Goal: Transaction & Acquisition: Book appointment/travel/reservation

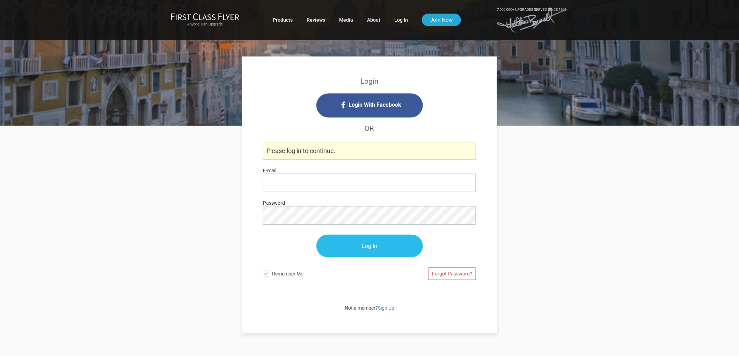
type input "[PERSON_NAME][EMAIL_ADDRESS][DOMAIN_NAME]"
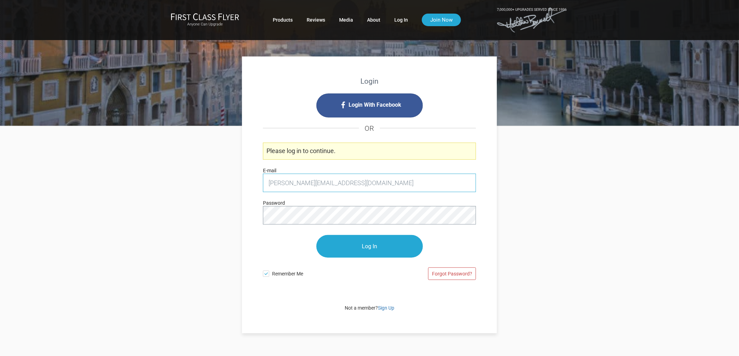
drag, startPoint x: 376, startPoint y: 250, endPoint x: 289, endPoint y: 178, distance: 112.5
click at [376, 249] on input "Log In" at bounding box center [369, 246] width 106 height 23
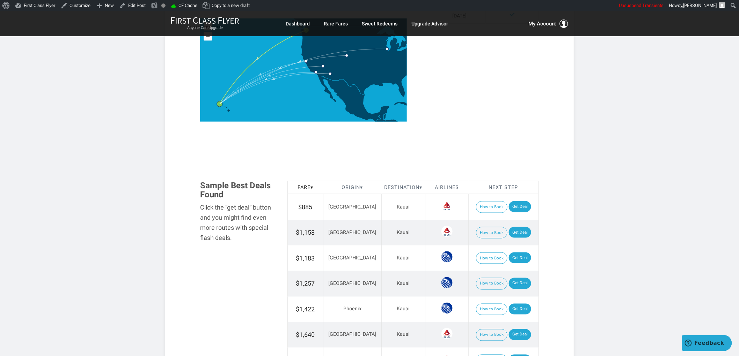
scroll to position [349, 0]
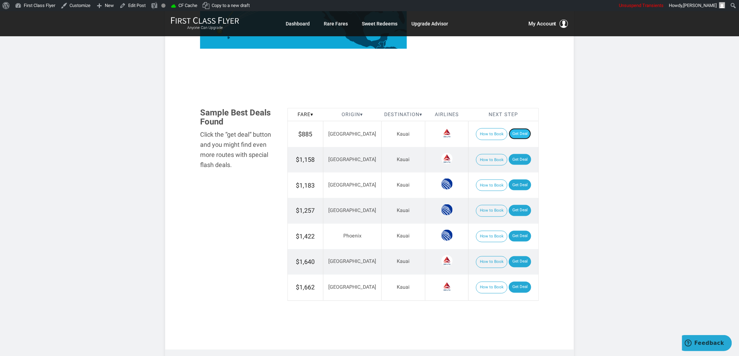
drag, startPoint x: 505, startPoint y: 133, endPoint x: 513, endPoint y: 135, distance: 8.0
click at [509, 134] on link "Get Deal" at bounding box center [520, 133] width 22 height 11
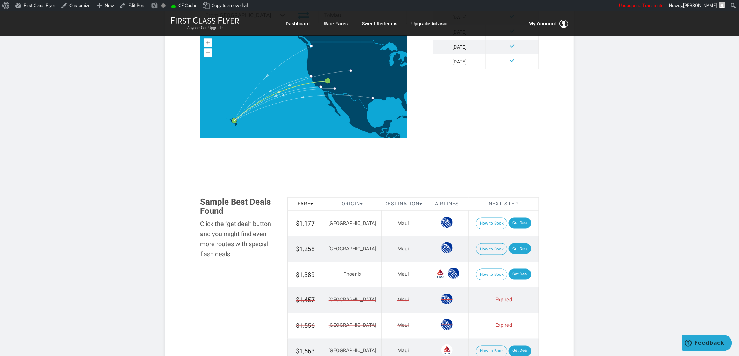
scroll to position [310, 0]
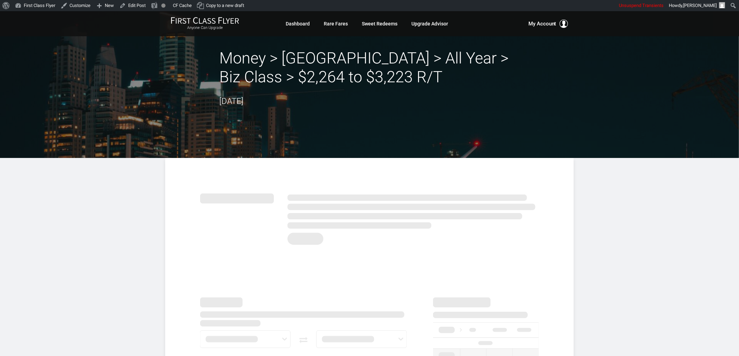
drag, startPoint x: 676, startPoint y: 247, endPoint x: 616, endPoint y: 229, distance: 63.2
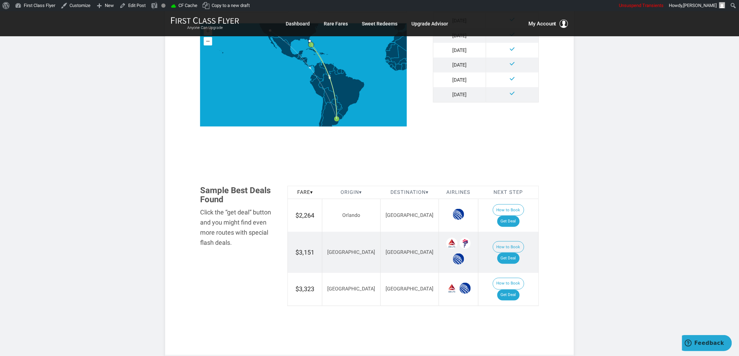
scroll to position [310, 0]
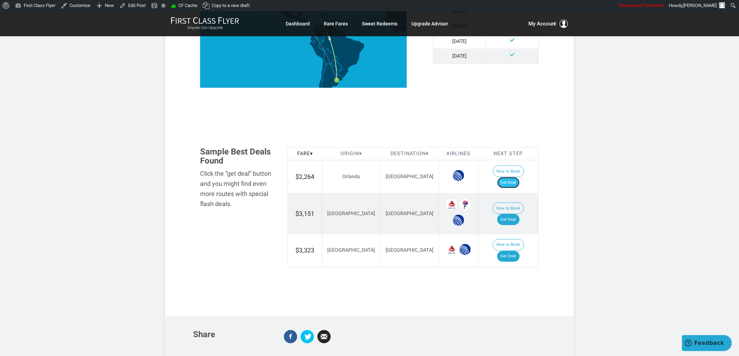
click at [513, 177] on link "Get Deal" at bounding box center [508, 182] width 22 height 11
click at [516, 214] on link "Get Deal" at bounding box center [508, 219] width 22 height 11
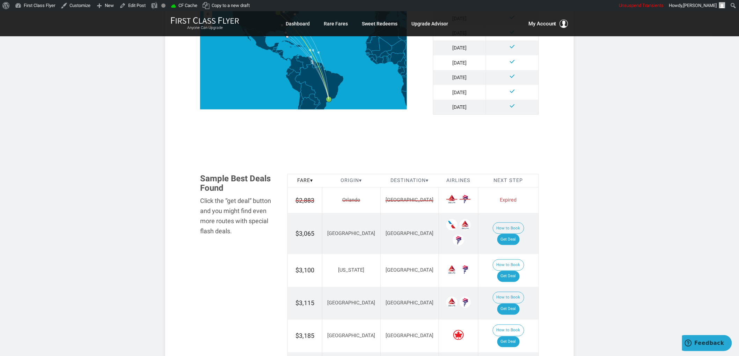
scroll to position [349, 0]
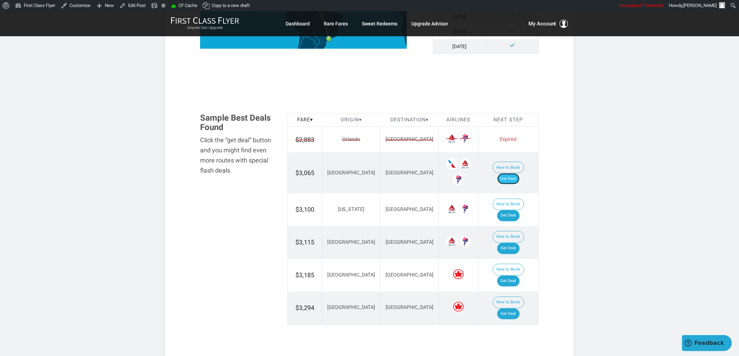
click at [514, 176] on link "Get Deal" at bounding box center [508, 178] width 22 height 11
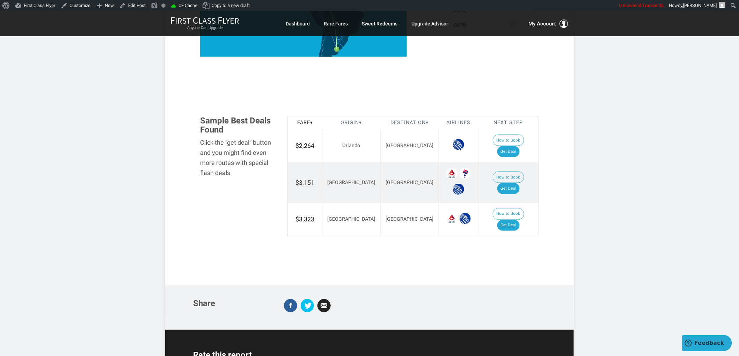
scroll to position [388, 0]
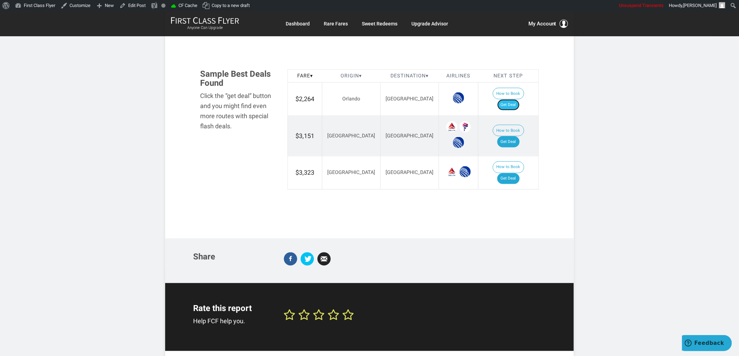
click at [515, 99] on link "Get Deal" at bounding box center [508, 104] width 22 height 11
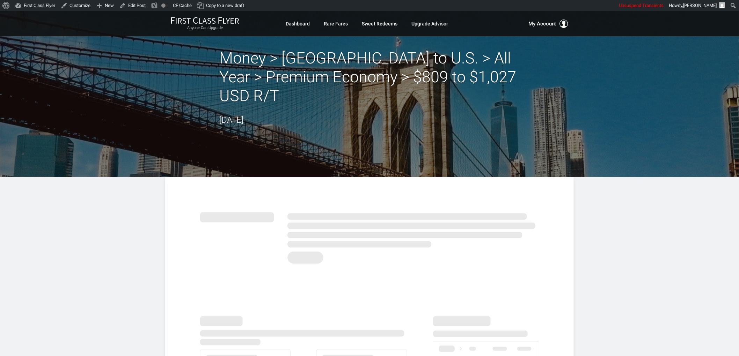
drag, startPoint x: 671, startPoint y: 228, endPoint x: 543, endPoint y: 199, distance: 131.1
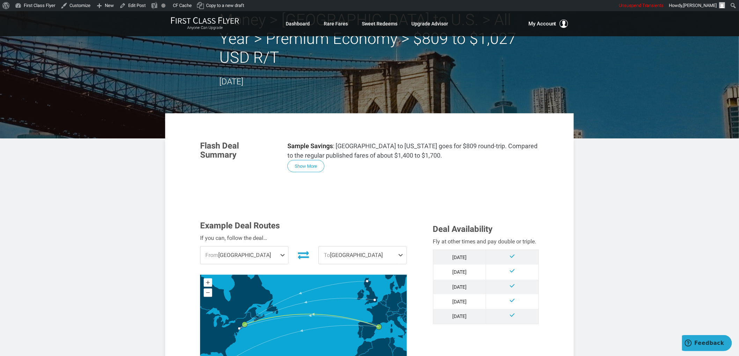
scroll to position [271, 0]
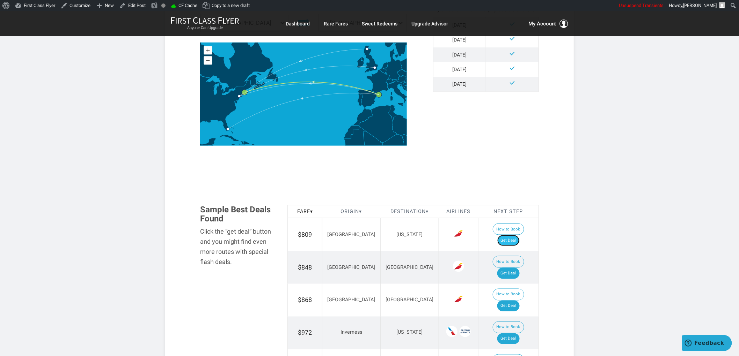
click at [517, 235] on link "Get Deal" at bounding box center [508, 240] width 22 height 11
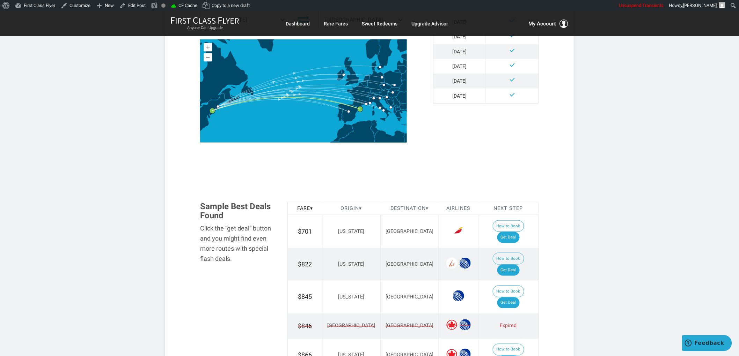
scroll to position [310, 0]
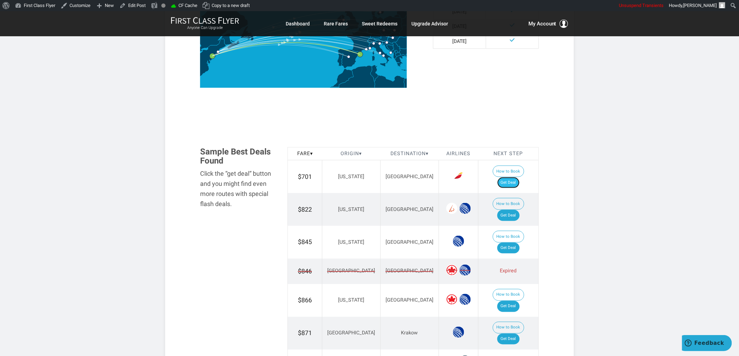
click at [515, 177] on link "Get Deal" at bounding box center [508, 182] width 22 height 11
